Goal: Task Accomplishment & Management: Manage account settings

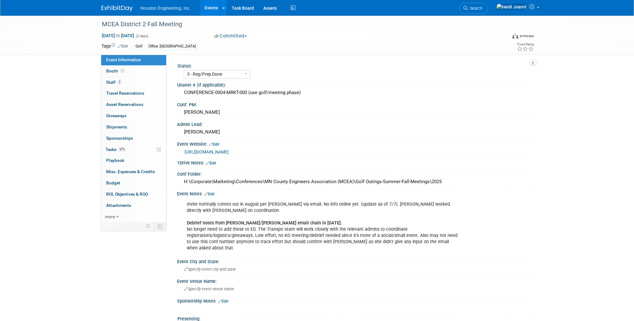
select select "3 - Reg/Prep Done"
select select "No"
select select "Transportation"
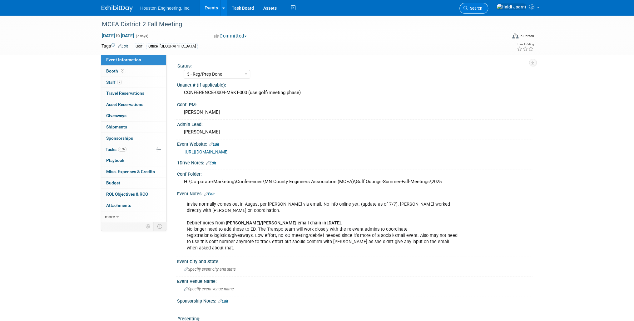
click at [482, 8] on span "Search" at bounding box center [475, 8] width 14 height 5
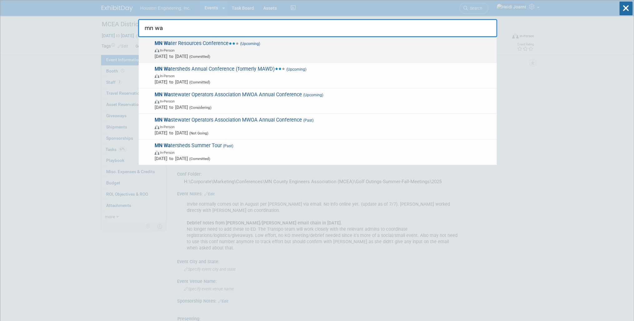
type input "mn wa"
click at [292, 48] on span "In-Person" at bounding box center [324, 50] width 339 height 6
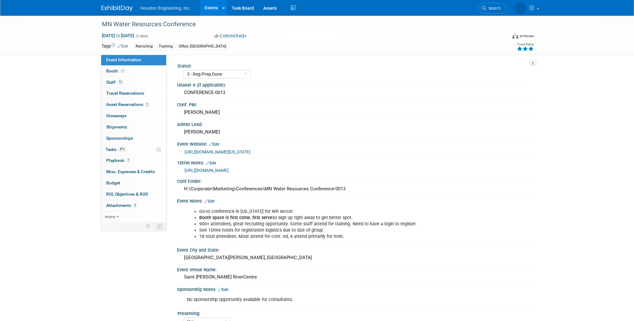
select select "3 - Reg/Prep Done"
select select "Yes"
select select "No"
select select "Water Resources"
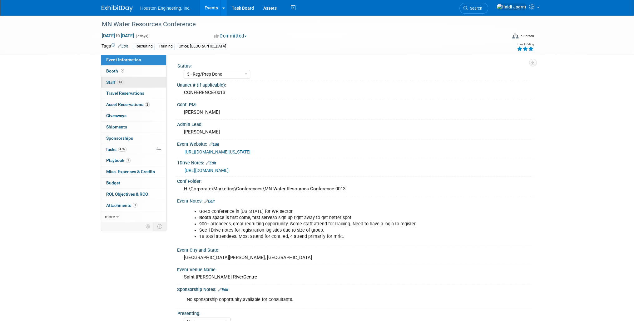
click at [136, 85] on link "13 Staff 13" at bounding box center [133, 82] width 65 height 11
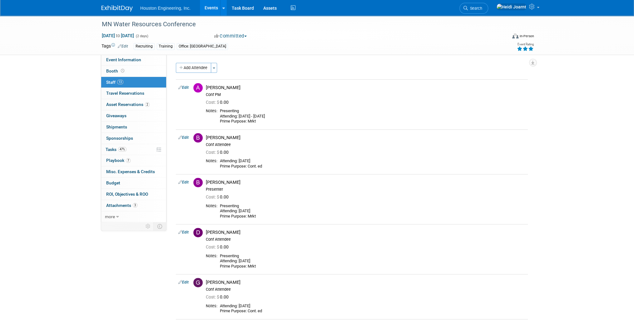
drag, startPoint x: 186, startPoint y: 70, endPoint x: 189, endPoint y: 77, distance: 7.9
click at [186, 70] on button "Add Attendee" at bounding box center [193, 68] width 35 height 10
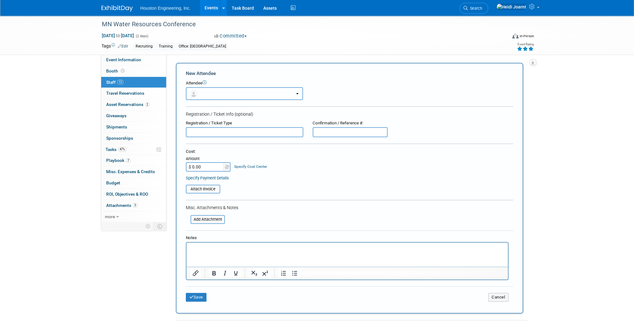
click at [208, 91] on button "button" at bounding box center [244, 93] width 117 height 13
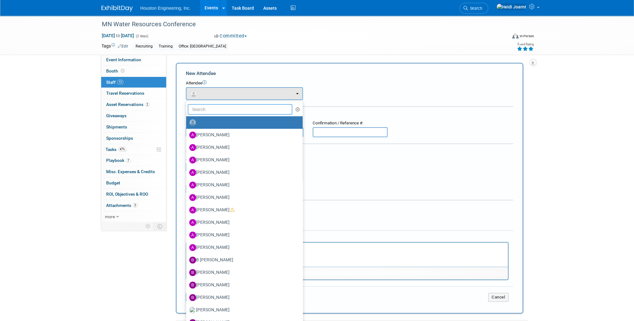
click at [234, 107] on input "text" at bounding box center [240, 109] width 105 height 11
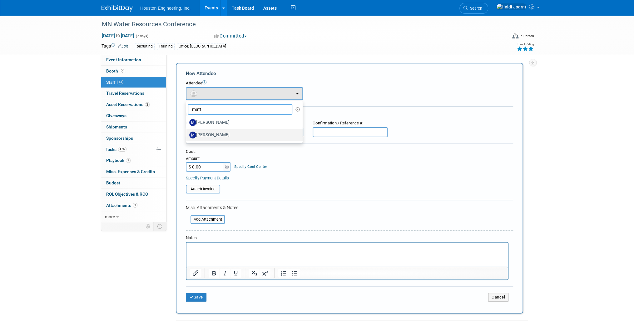
type input "matt"
click at [232, 137] on label "[PERSON_NAME]" at bounding box center [242, 135] width 107 height 10
click at [187, 136] on input "[PERSON_NAME]" at bounding box center [185, 134] width 4 height 4
select select "2c8cecc5-e66c-4796-b530-64d798968564"
